Goal: Information Seeking & Learning: Learn about a topic

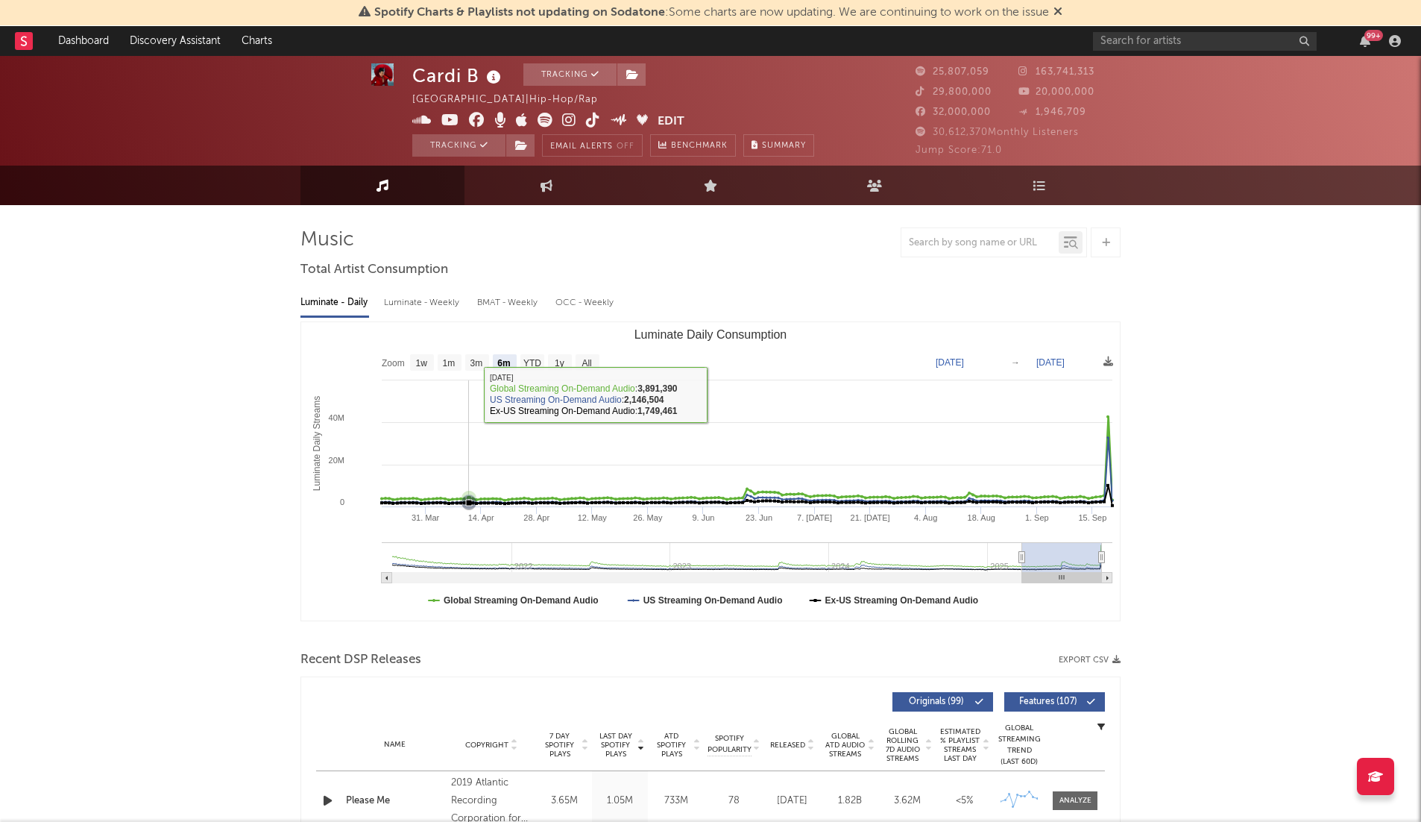
select select "6m"
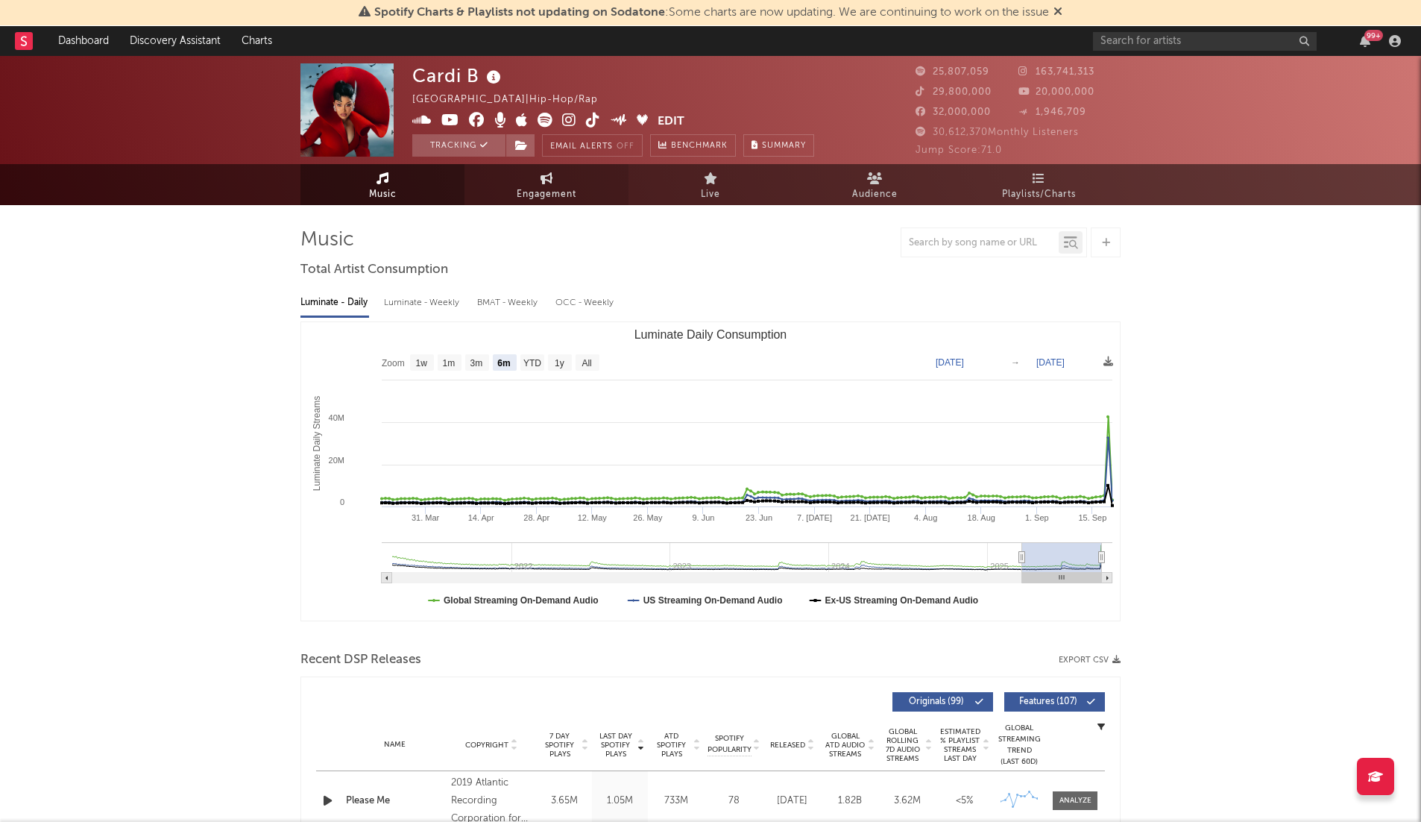
click at [547, 195] on span "Engagement" at bounding box center [547, 195] width 60 height 18
select select "1w"
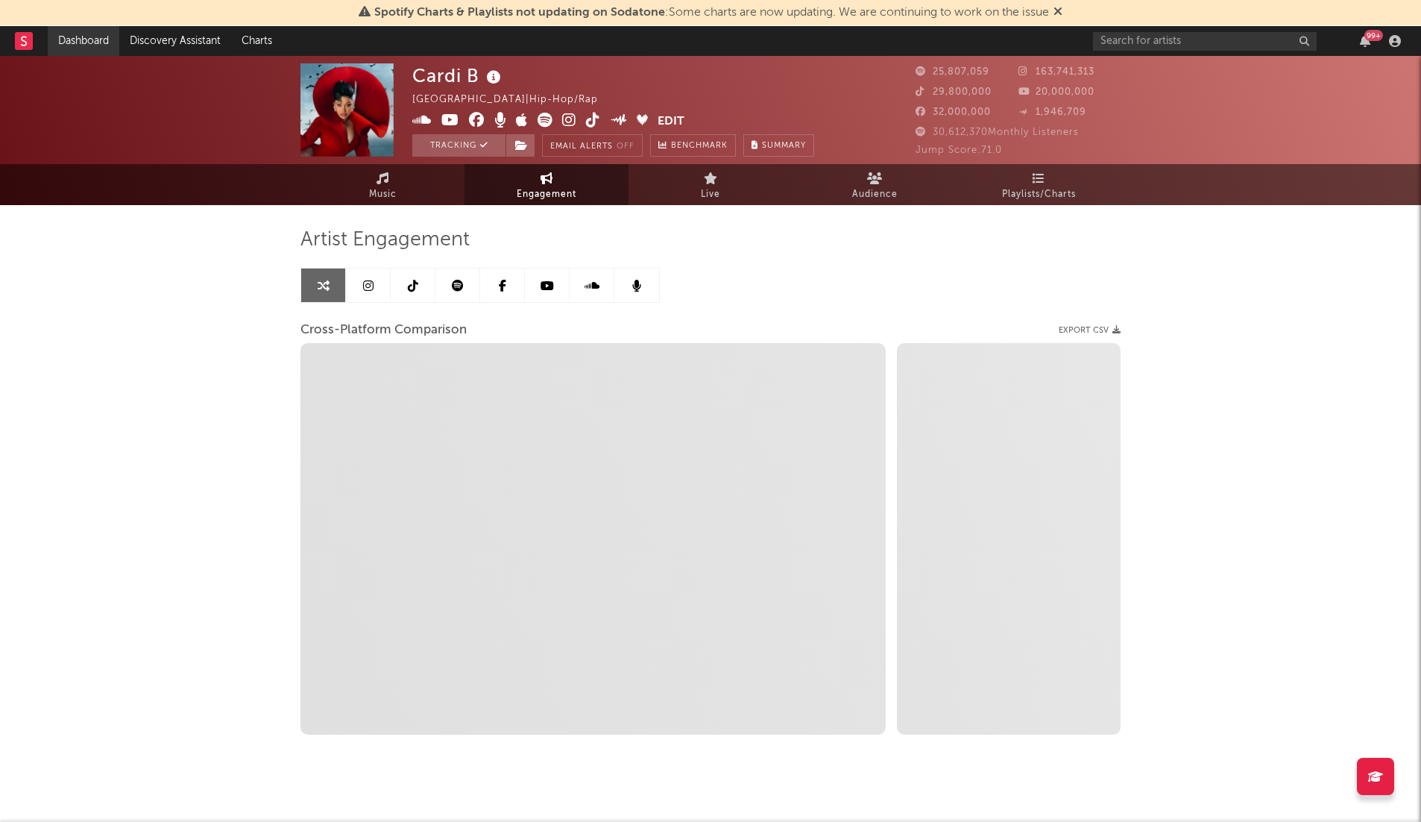
click at [98, 43] on link "Dashboard" at bounding box center [84, 41] width 72 height 30
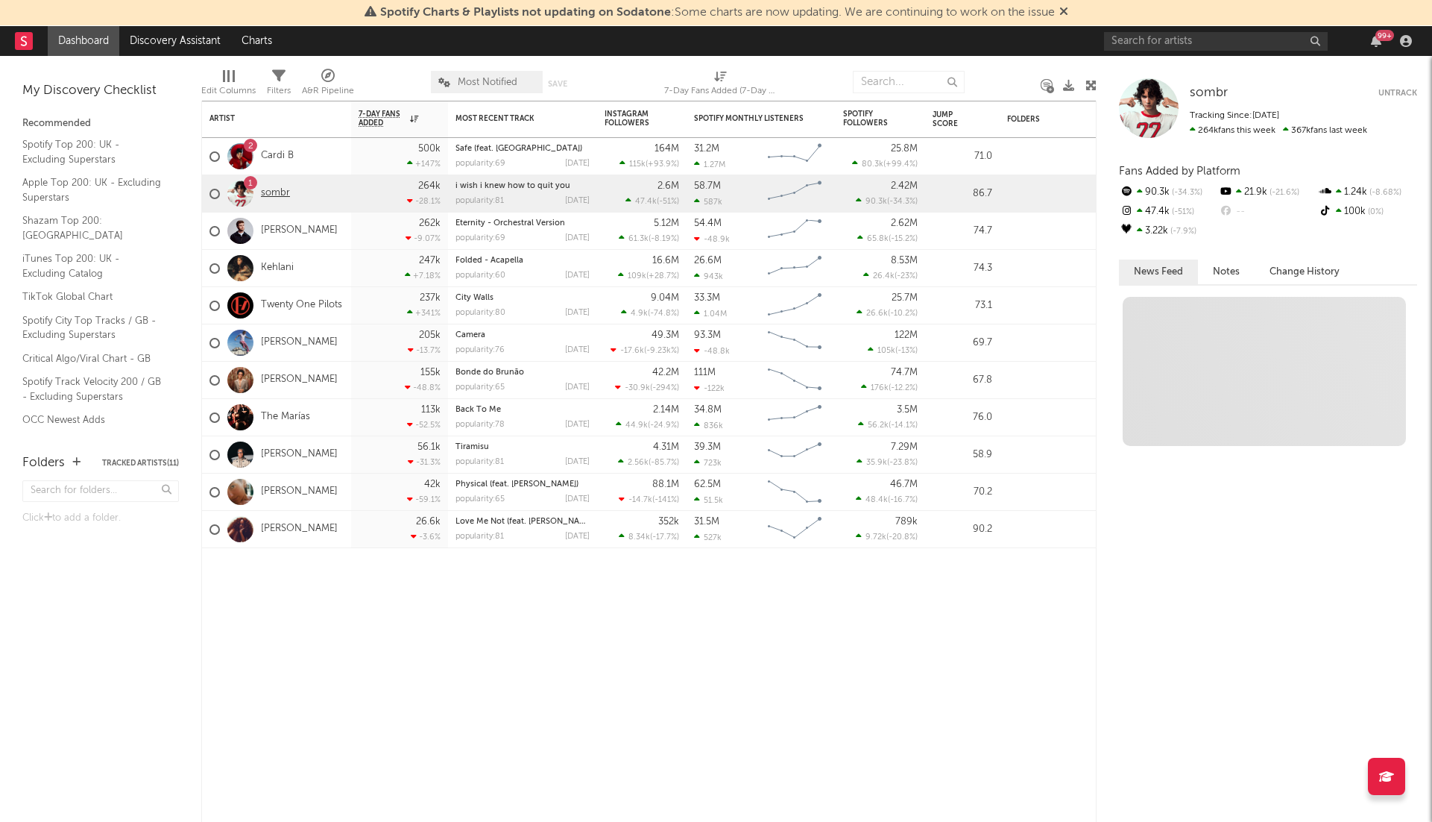
click at [262, 190] on link "sombr" at bounding box center [275, 193] width 29 height 13
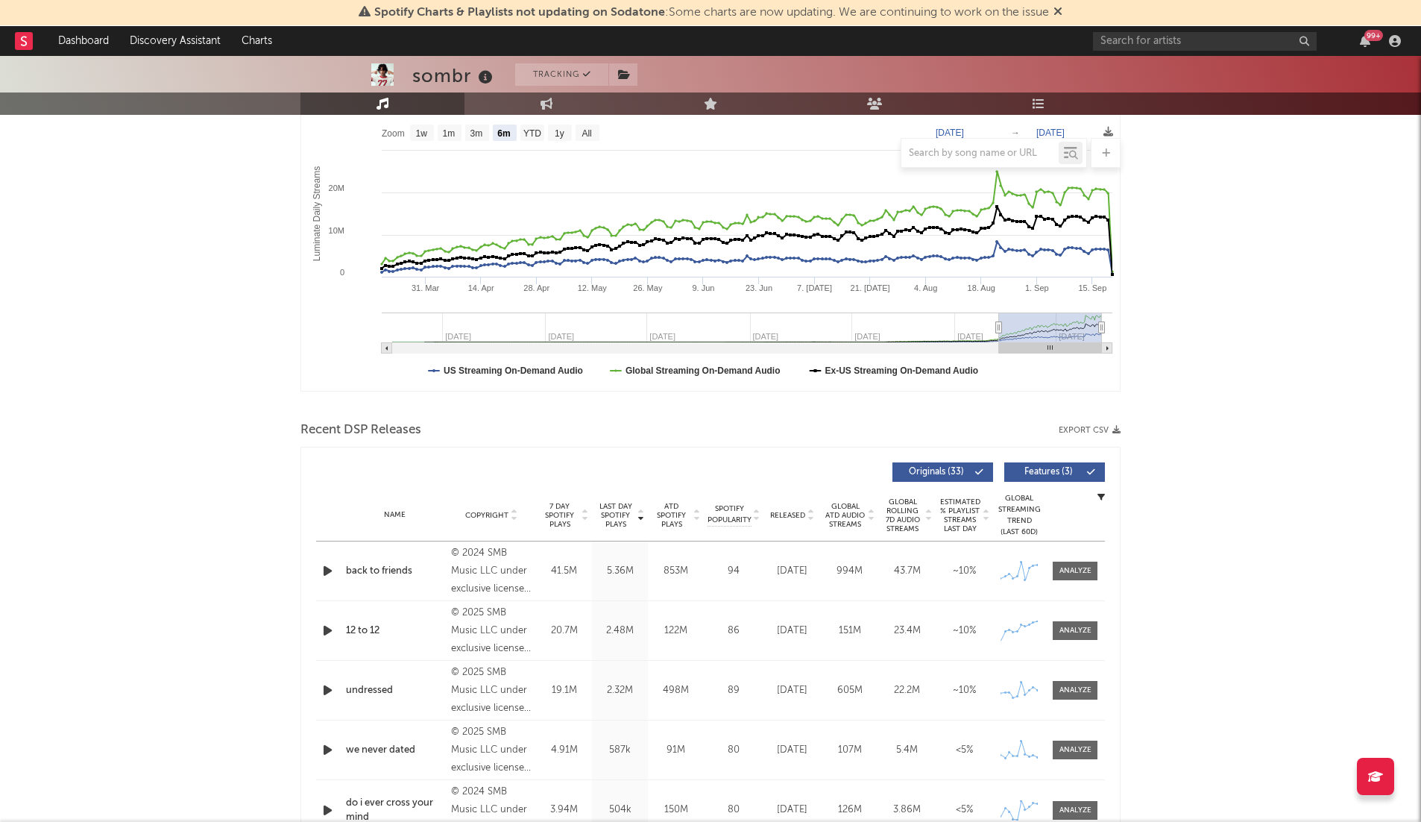
select select "6m"
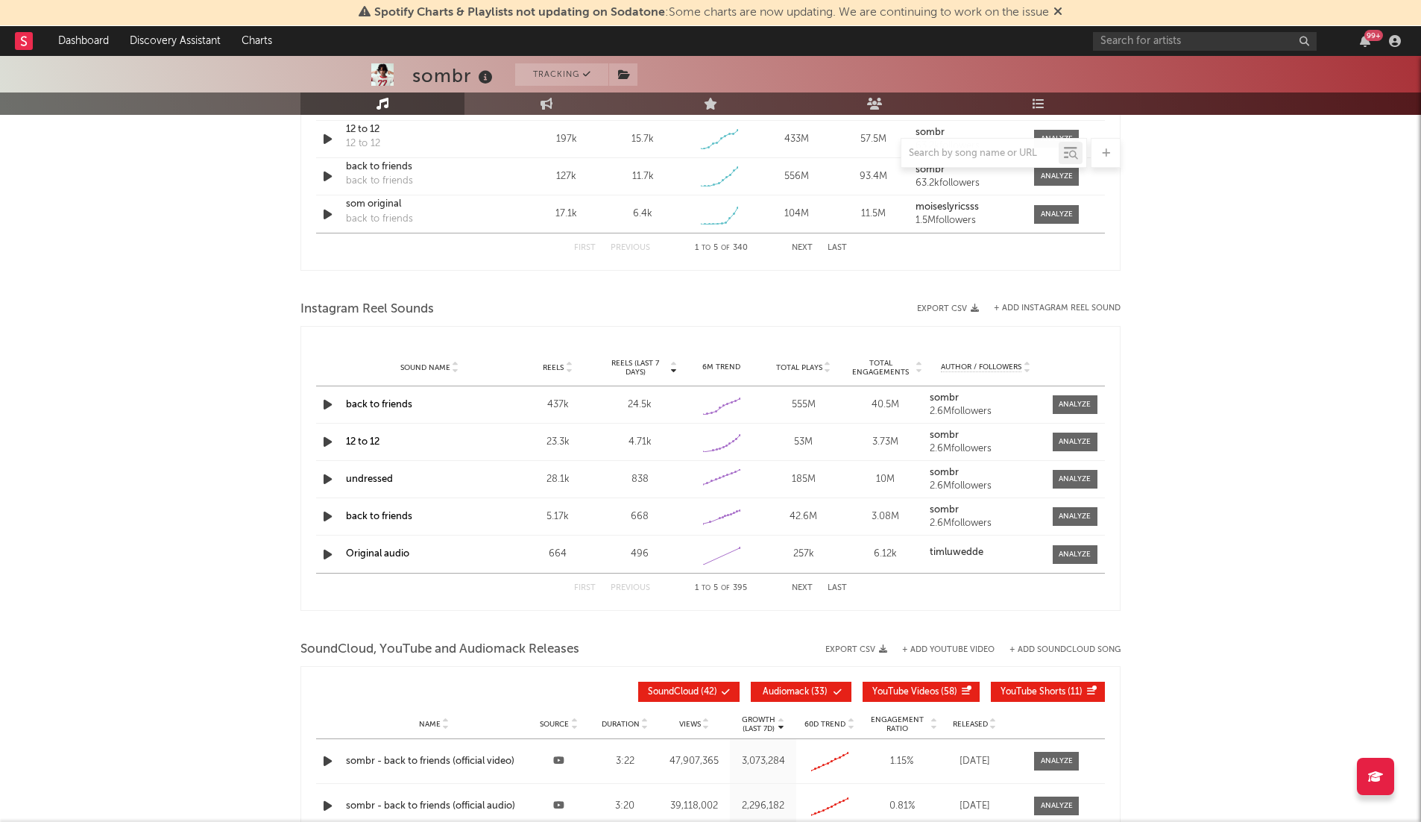
scroll to position [1487, 0]
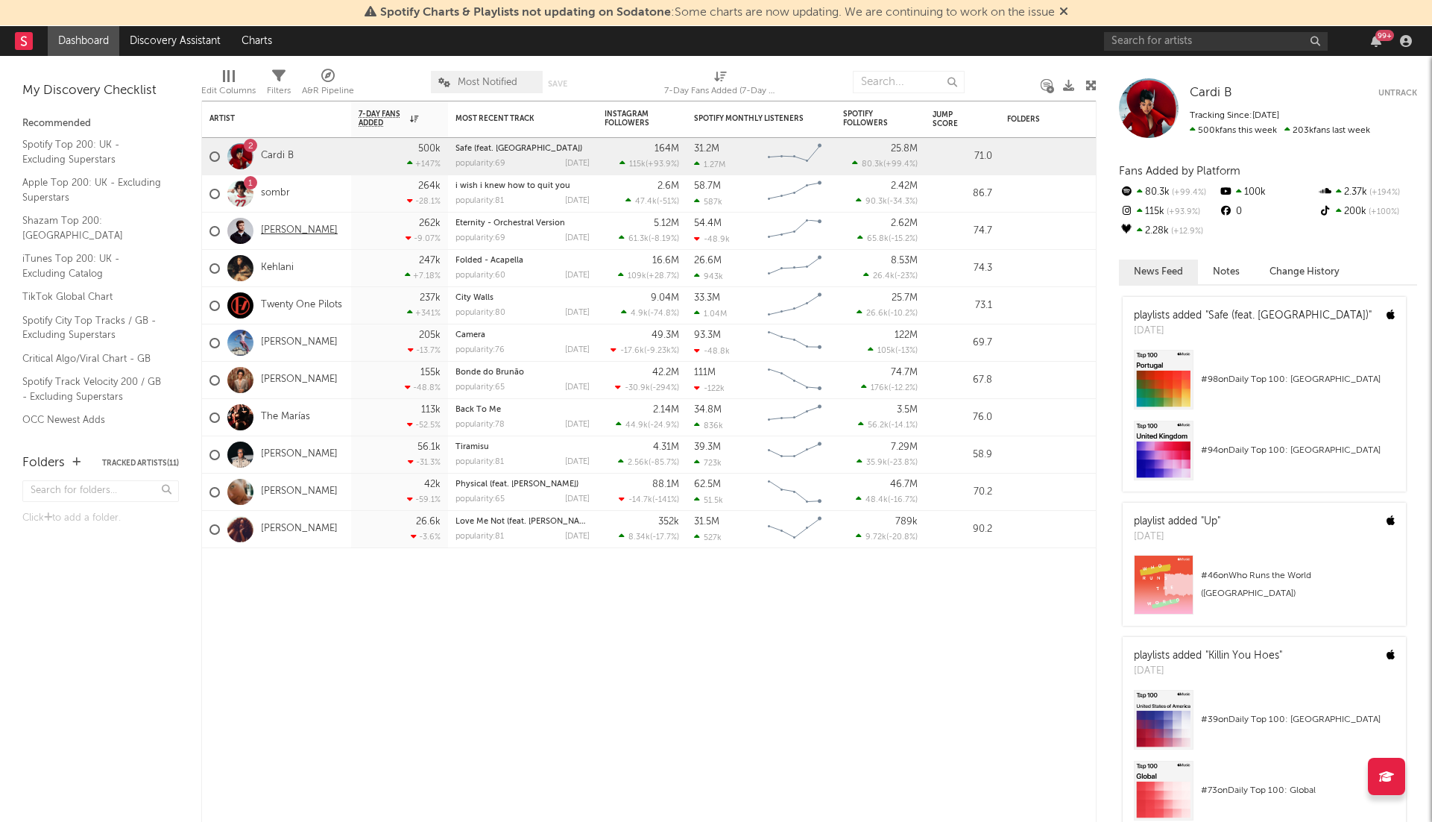
click at [277, 232] on link "[PERSON_NAME]" at bounding box center [299, 230] width 77 height 13
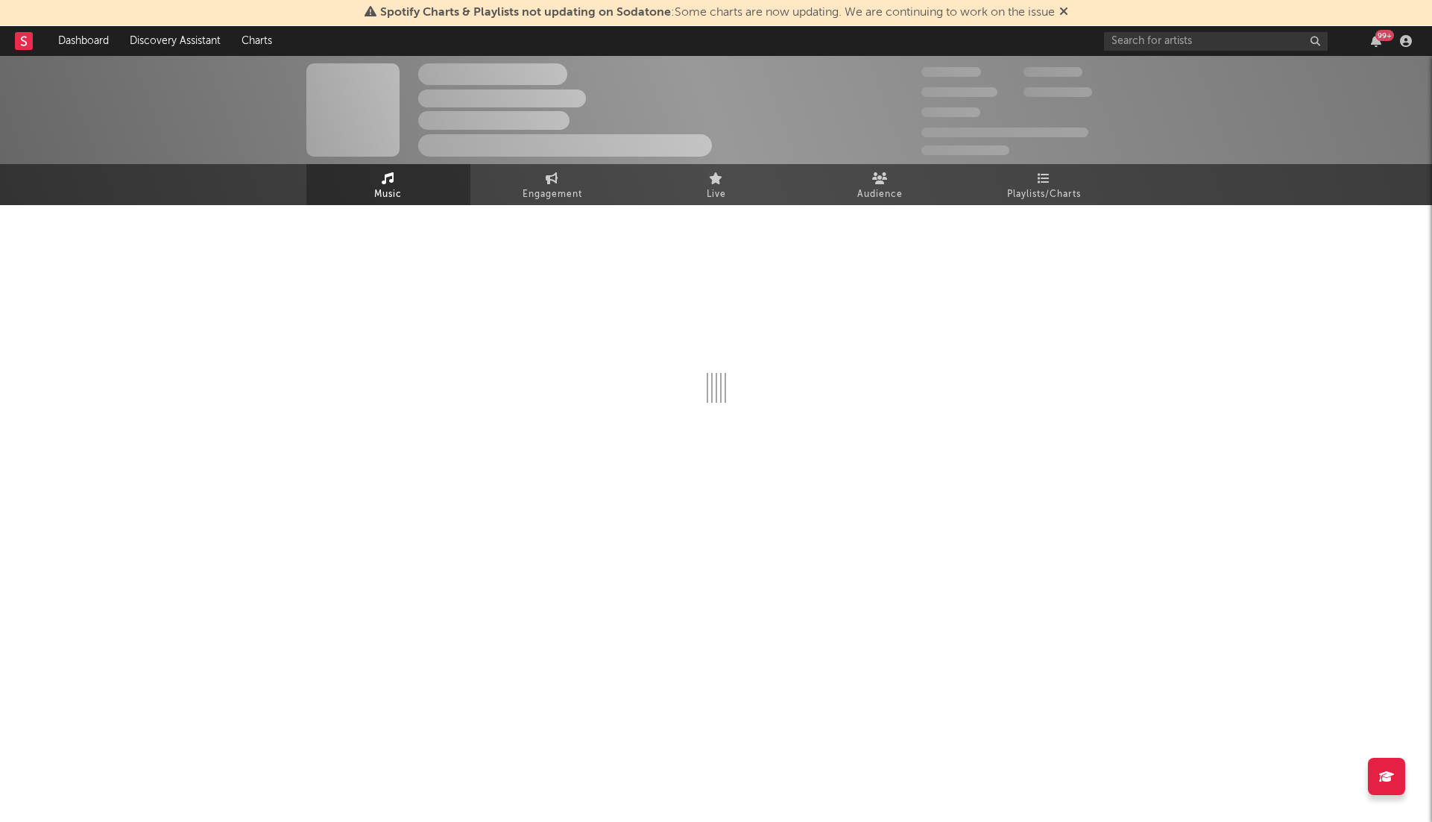
select select "6m"
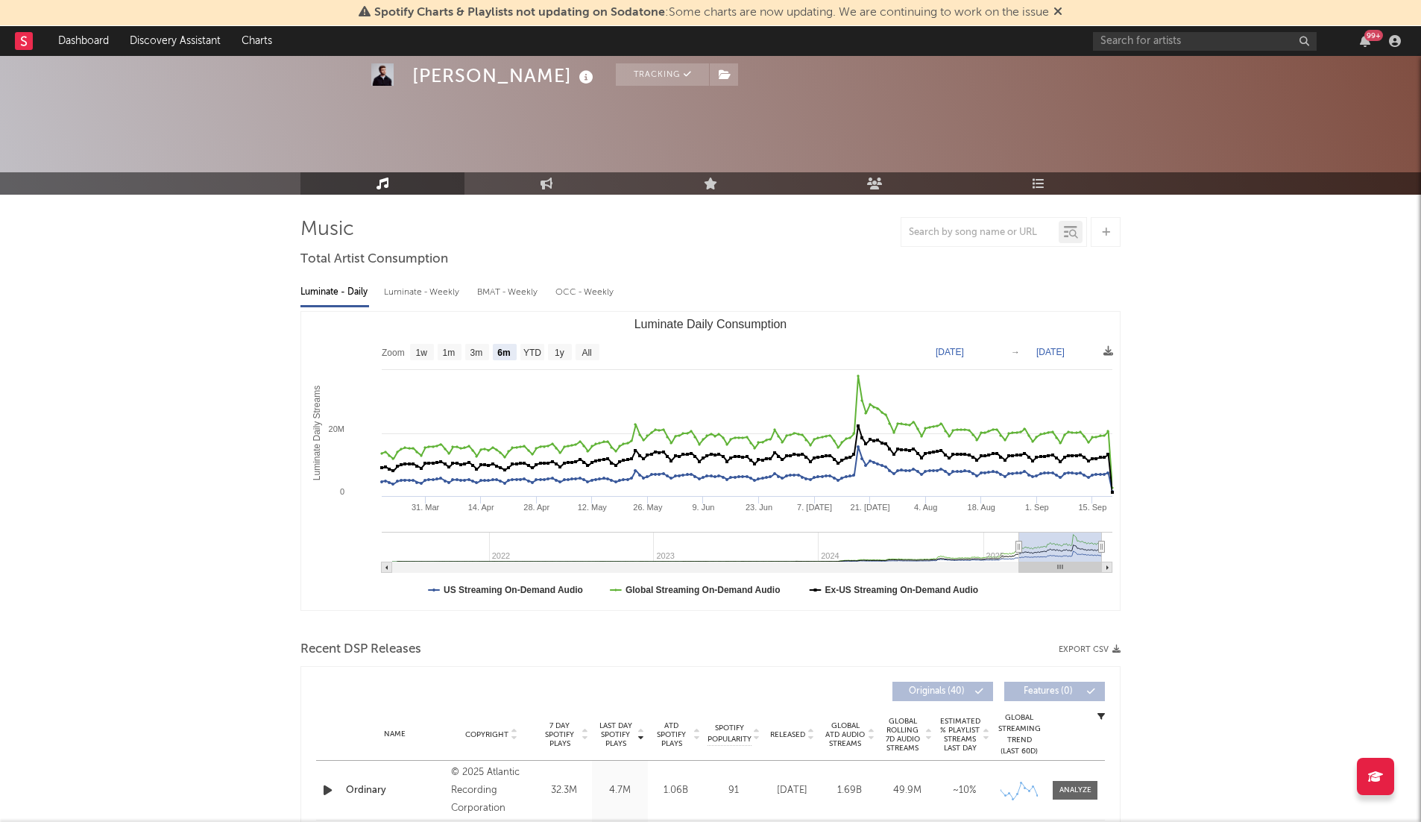
scroll to position [78, 0]
